Goal: Find specific page/section: Find specific page/section

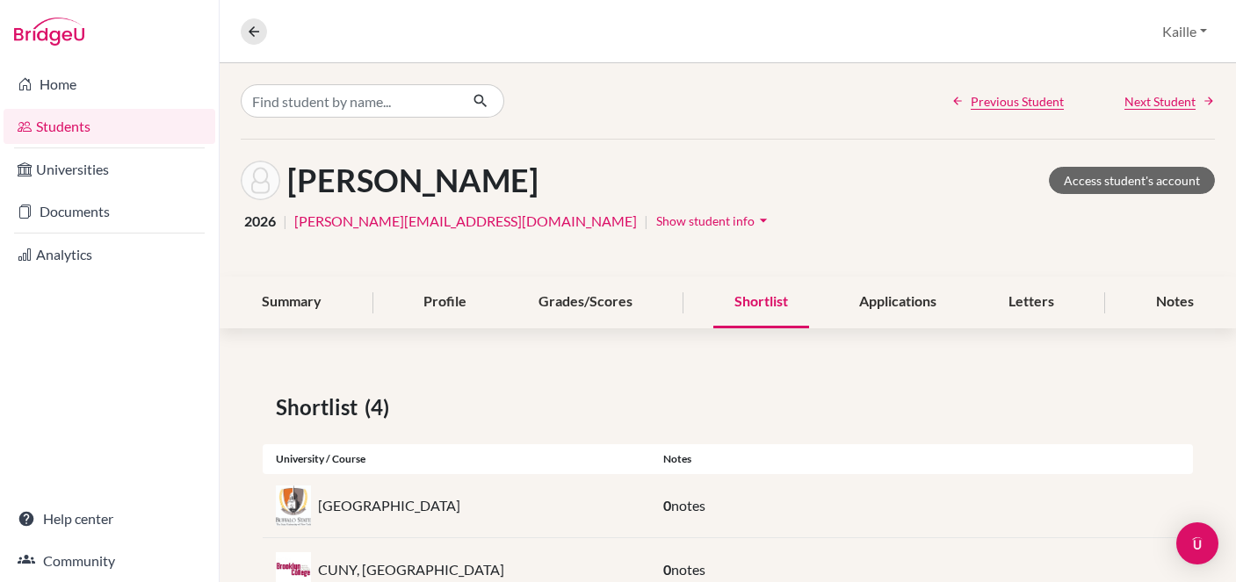
scroll to position [191, 0]
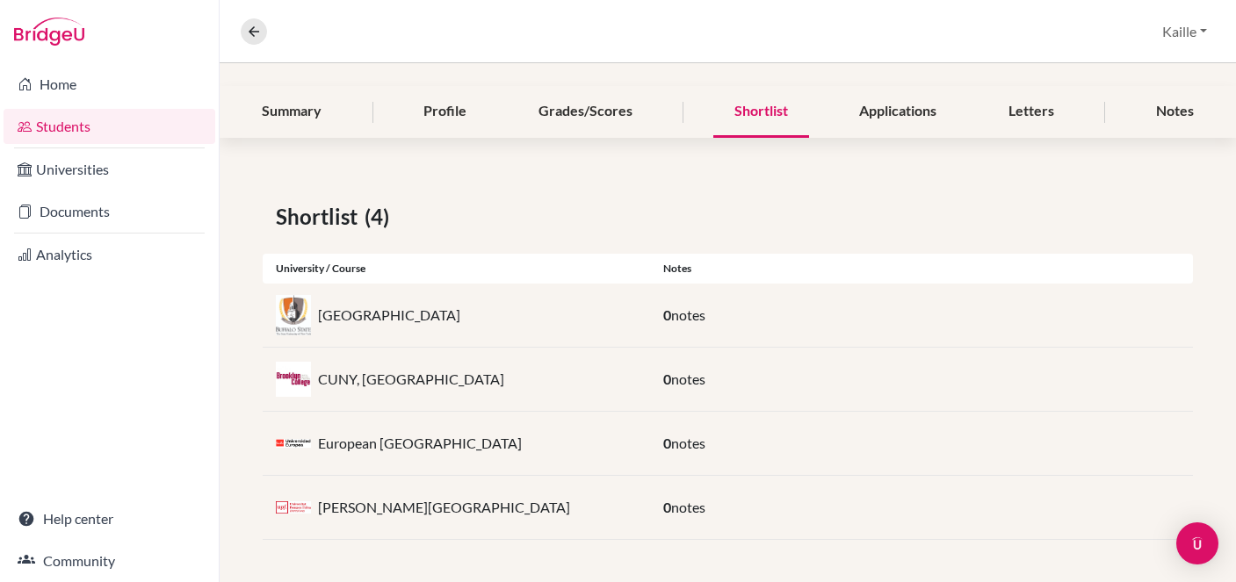
click at [130, 130] on link "Students" at bounding box center [110, 126] width 212 height 35
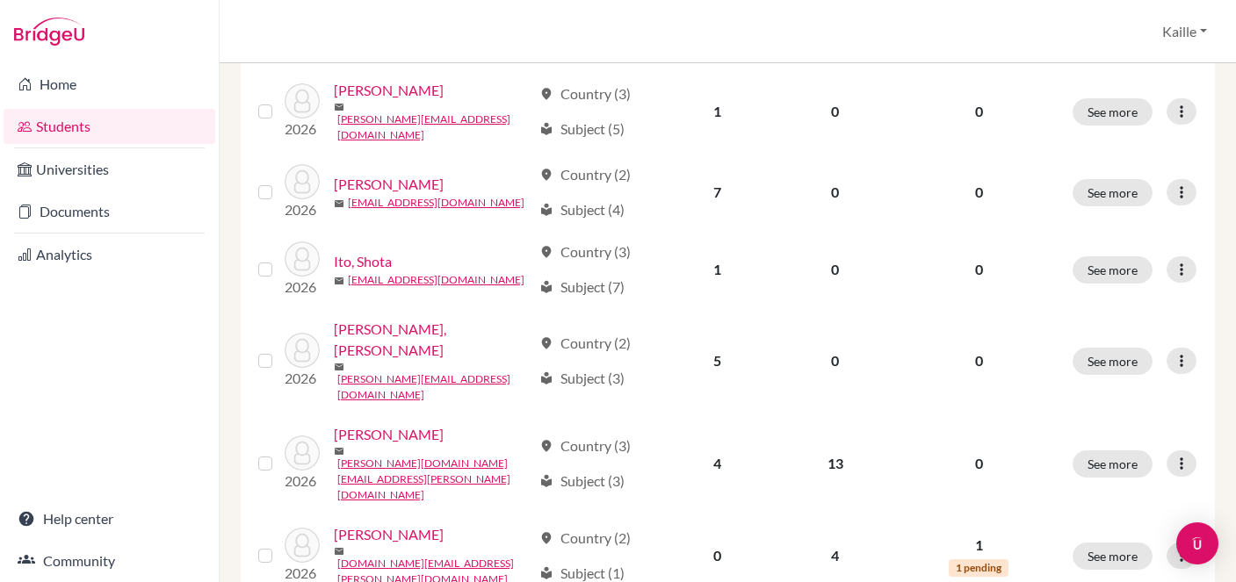
scroll to position [1454, 0]
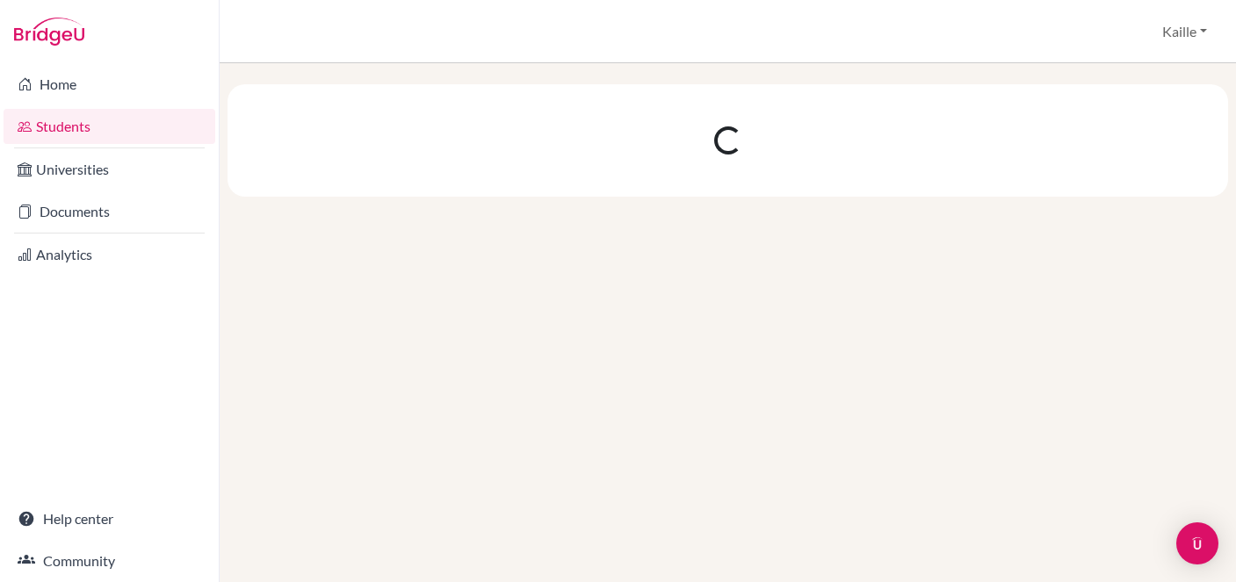
scroll to position [0, 0]
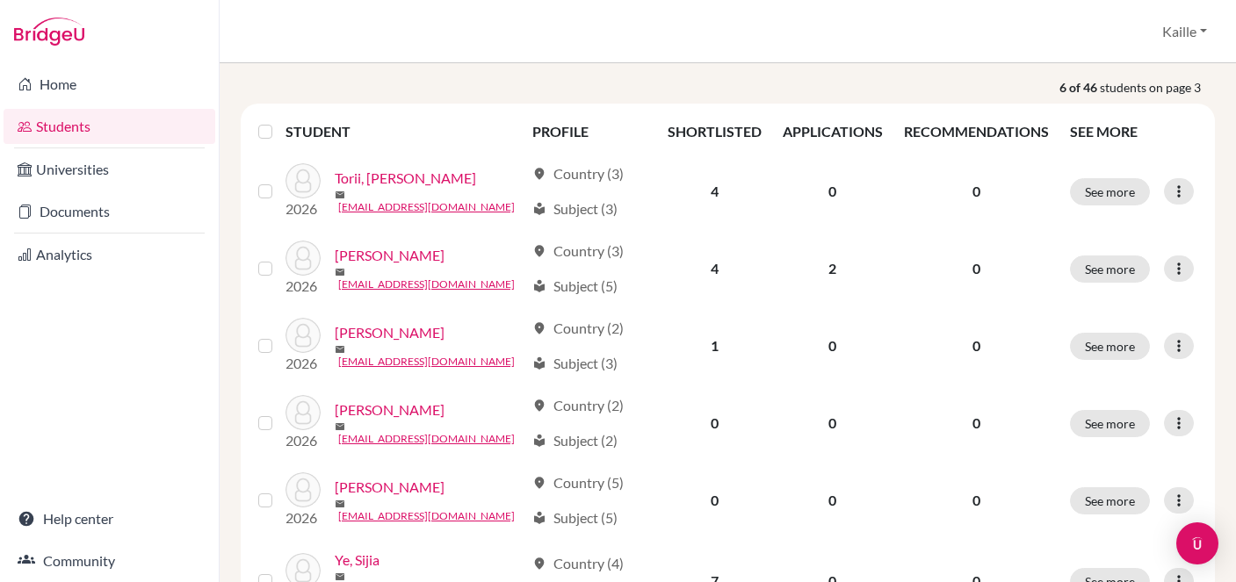
scroll to position [372, 0]
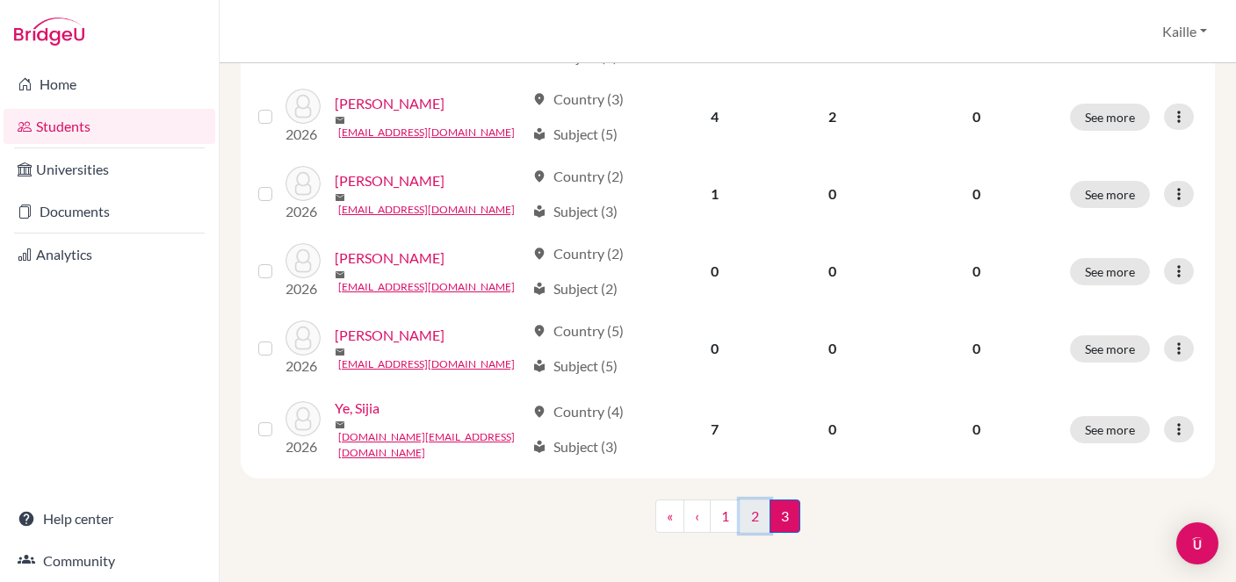
click at [752, 517] on link "2" at bounding box center [755, 516] width 31 height 33
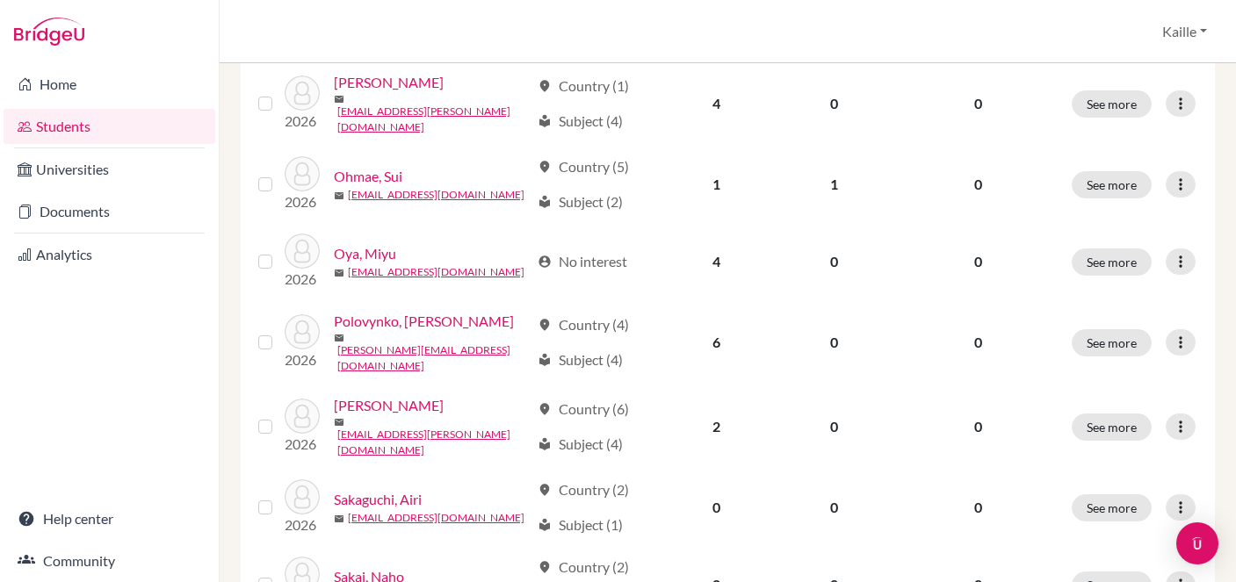
scroll to position [1454, 0]
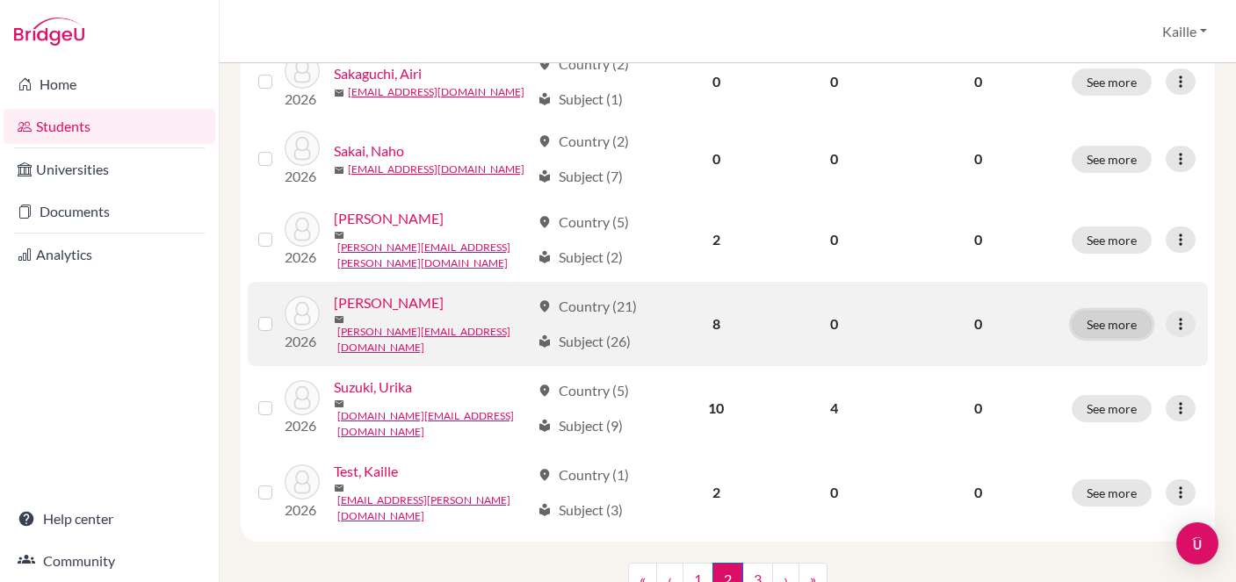
click at [1131, 311] on button "See more" at bounding box center [1112, 324] width 80 height 27
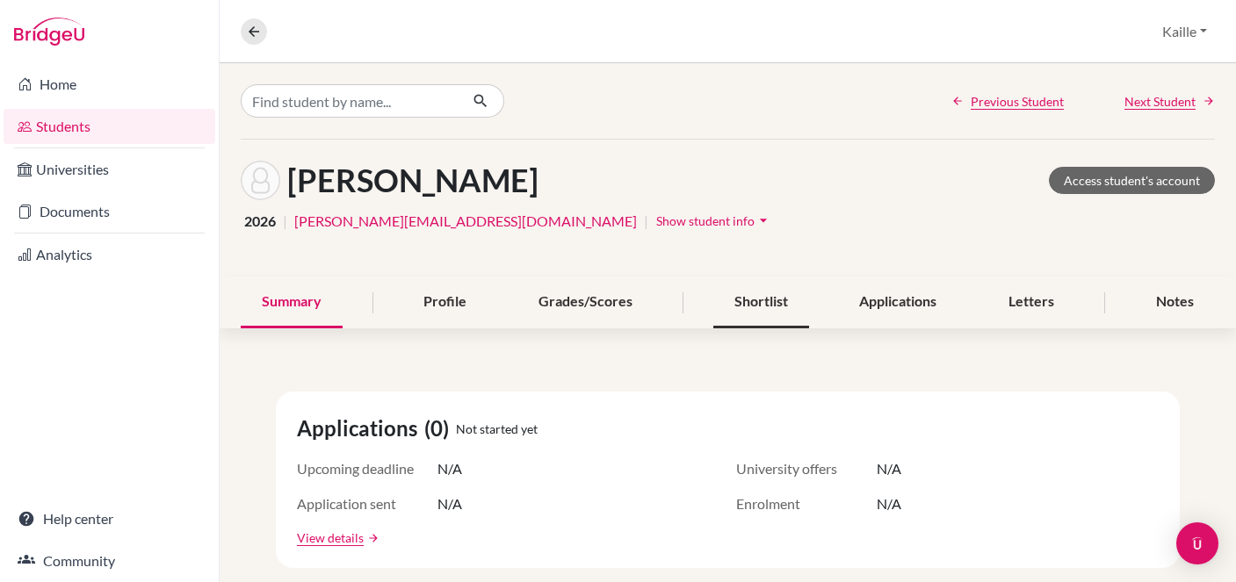
click at [759, 311] on div "Shortlist" at bounding box center [761, 303] width 96 height 52
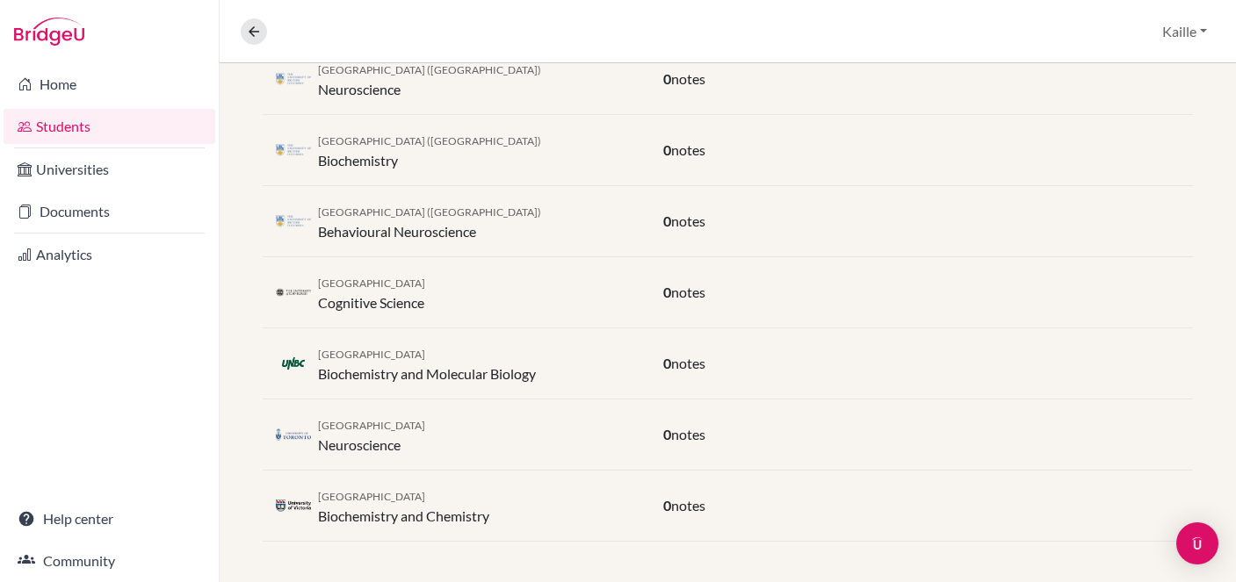
scroll to position [503, 0]
